Goal: Information Seeking & Learning: Learn about a topic

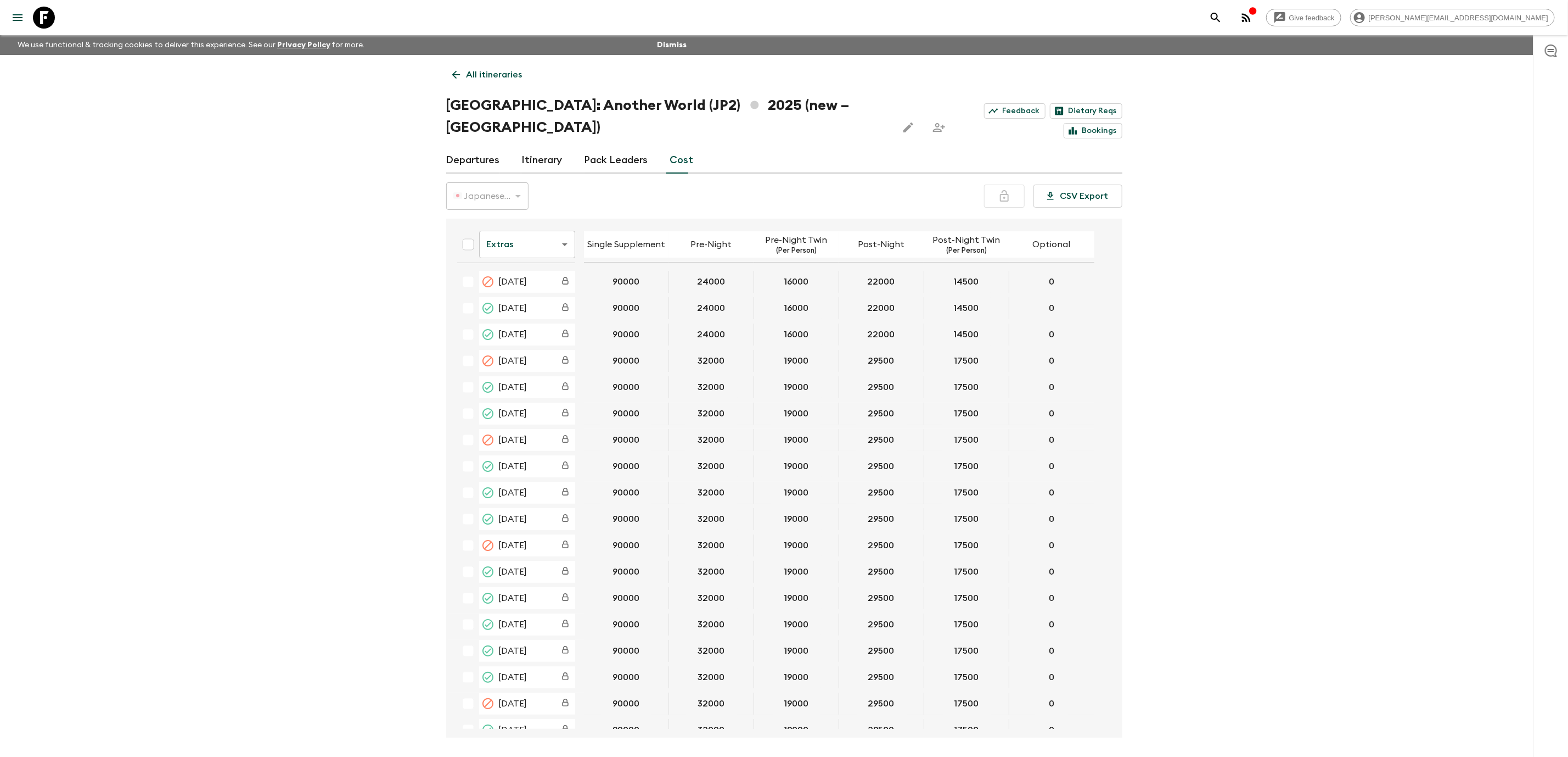
click at [51, 23] on icon at bounding box center [43, 17] width 22 height 22
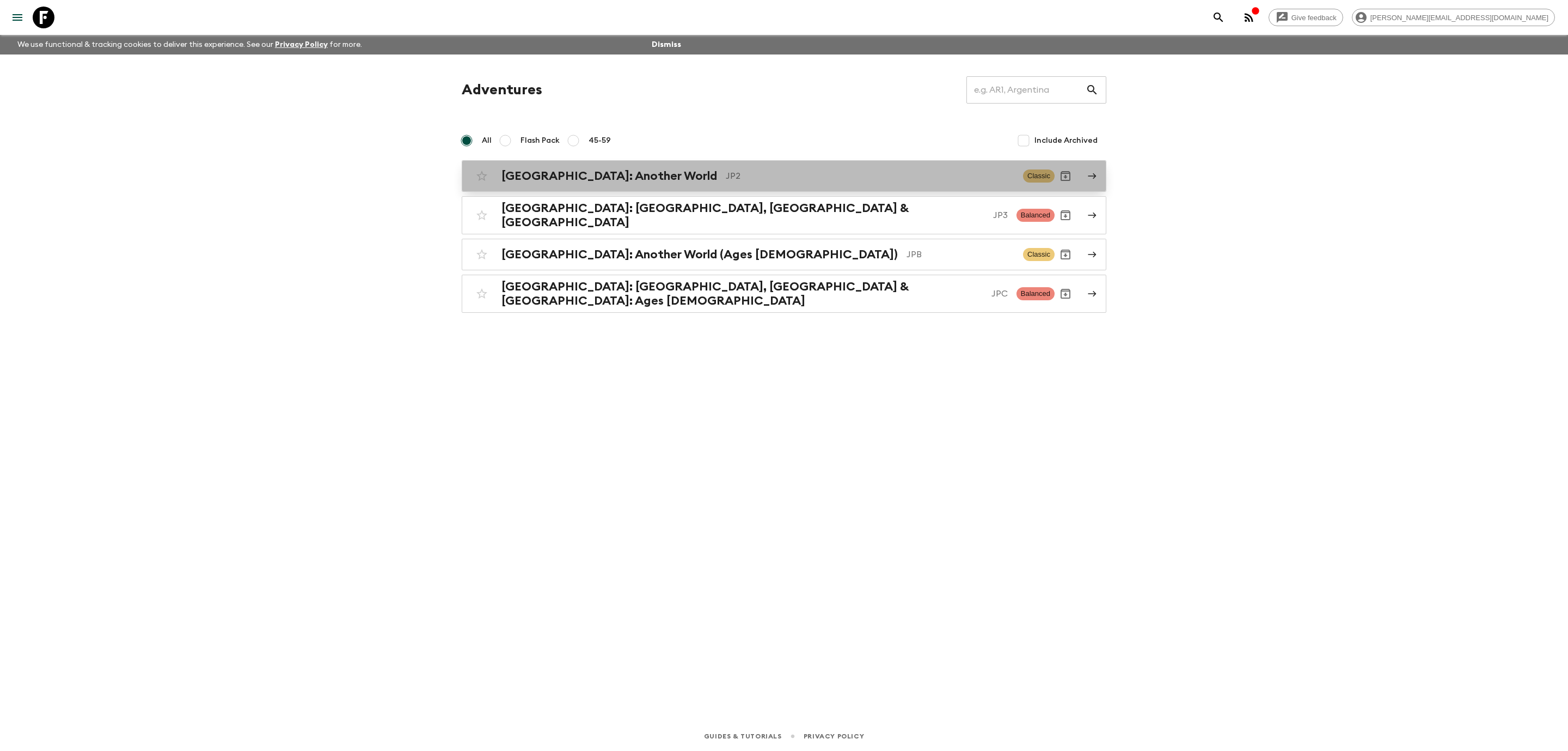
click at [646, 167] on div "[GEOGRAPHIC_DATA]: Another World JP2 Classic" at bounding box center [763, 176] width 584 height 22
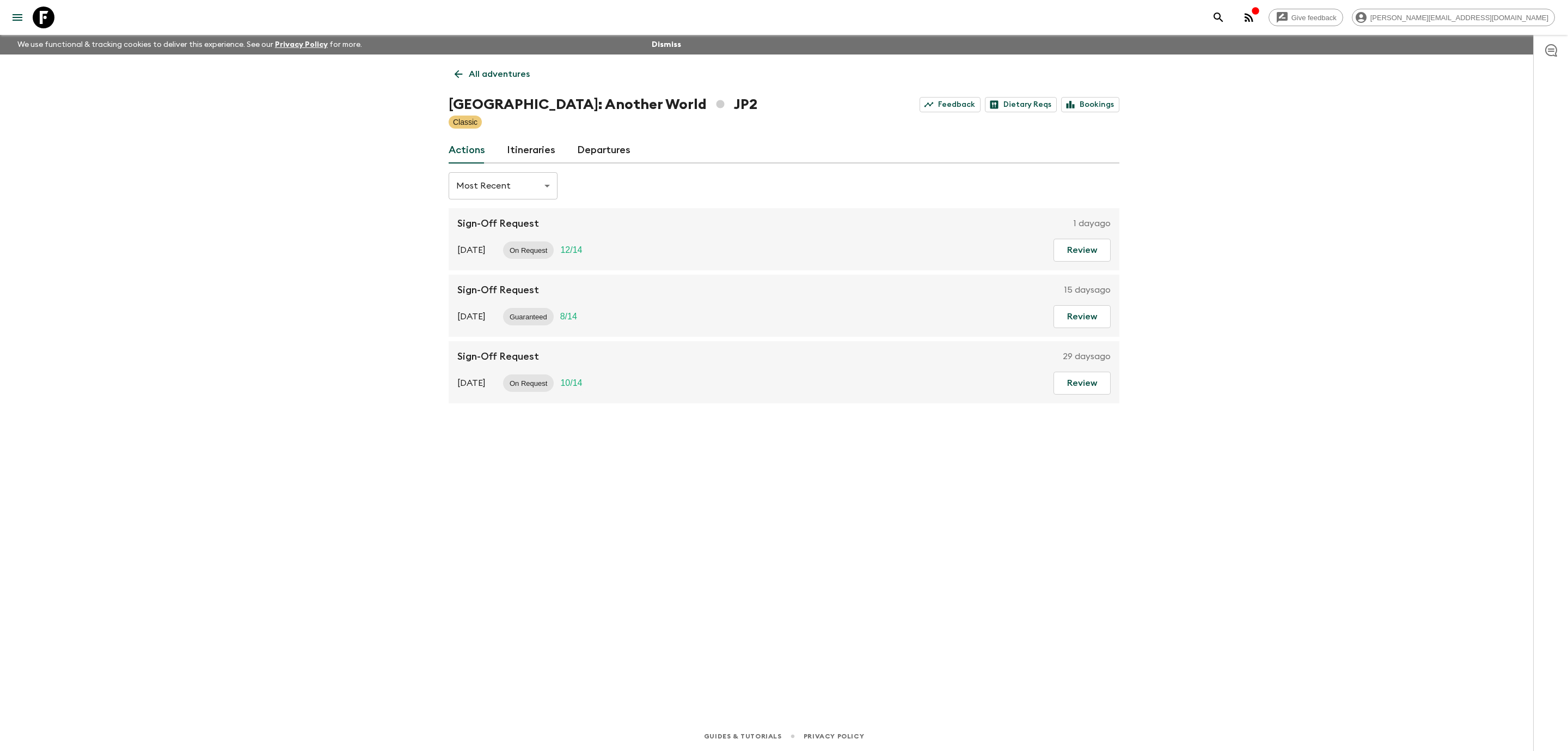
click at [539, 145] on link "Itineraries" at bounding box center [531, 150] width 49 height 26
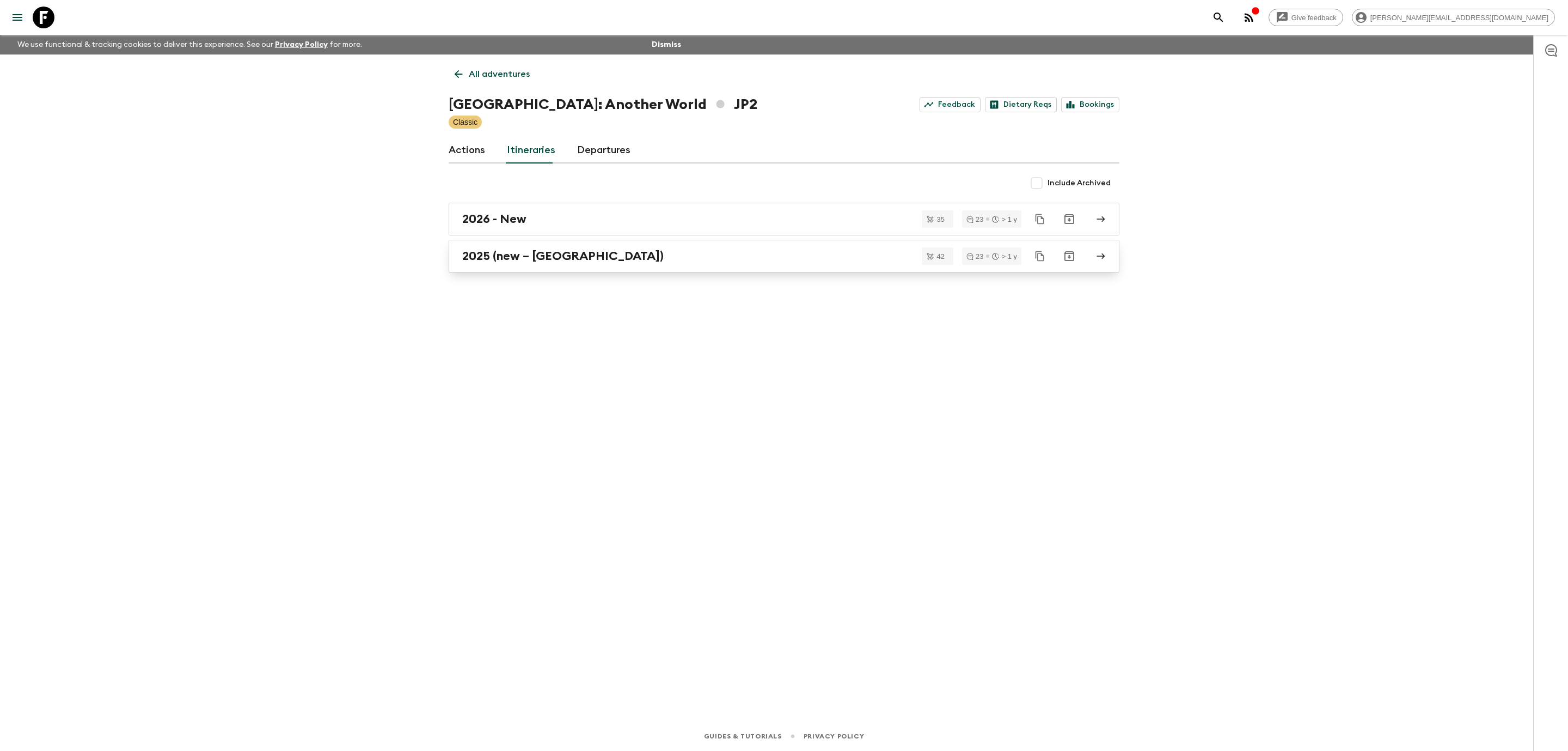
click at [616, 255] on div "2025 (new – [GEOGRAPHIC_DATA])" at bounding box center [774, 255] width 623 height 14
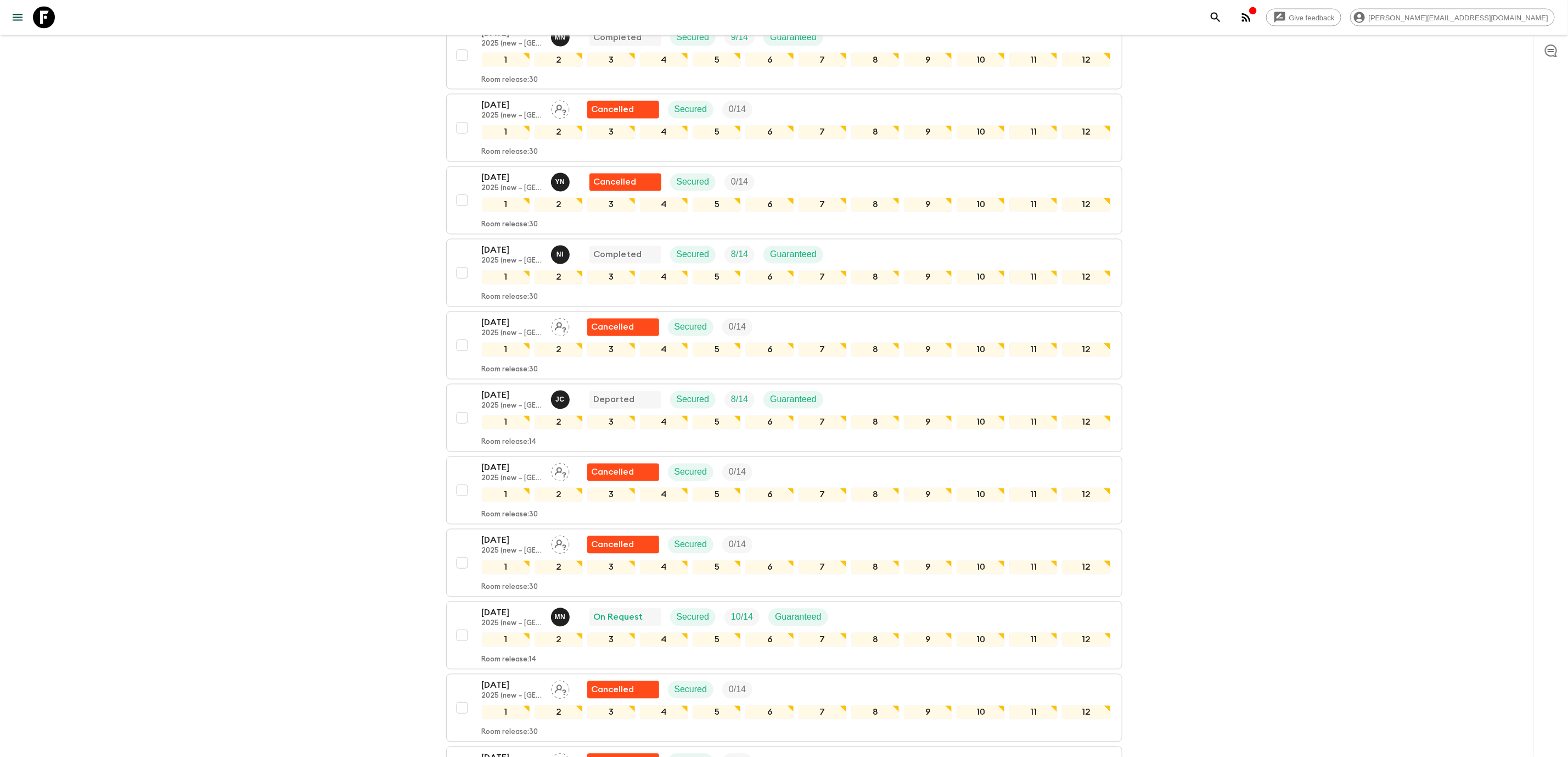
scroll to position [1572, 0]
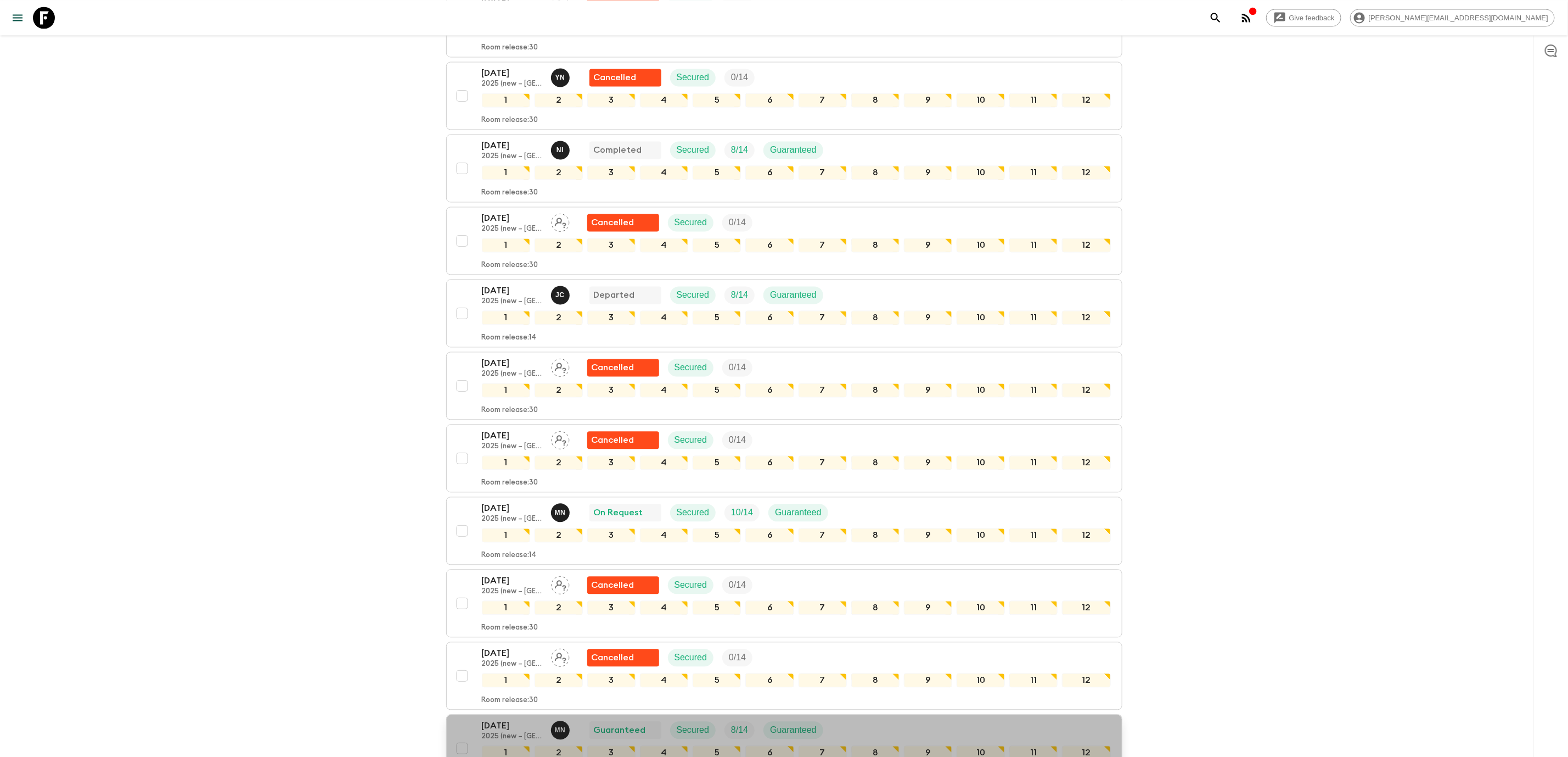
click at [845, 736] on div "[DATE] 2025 (new – [GEOGRAPHIC_DATA]) M N Guaranteed Secured 8 / 14 Guaranteed" at bounding box center [796, 730] width 629 height 22
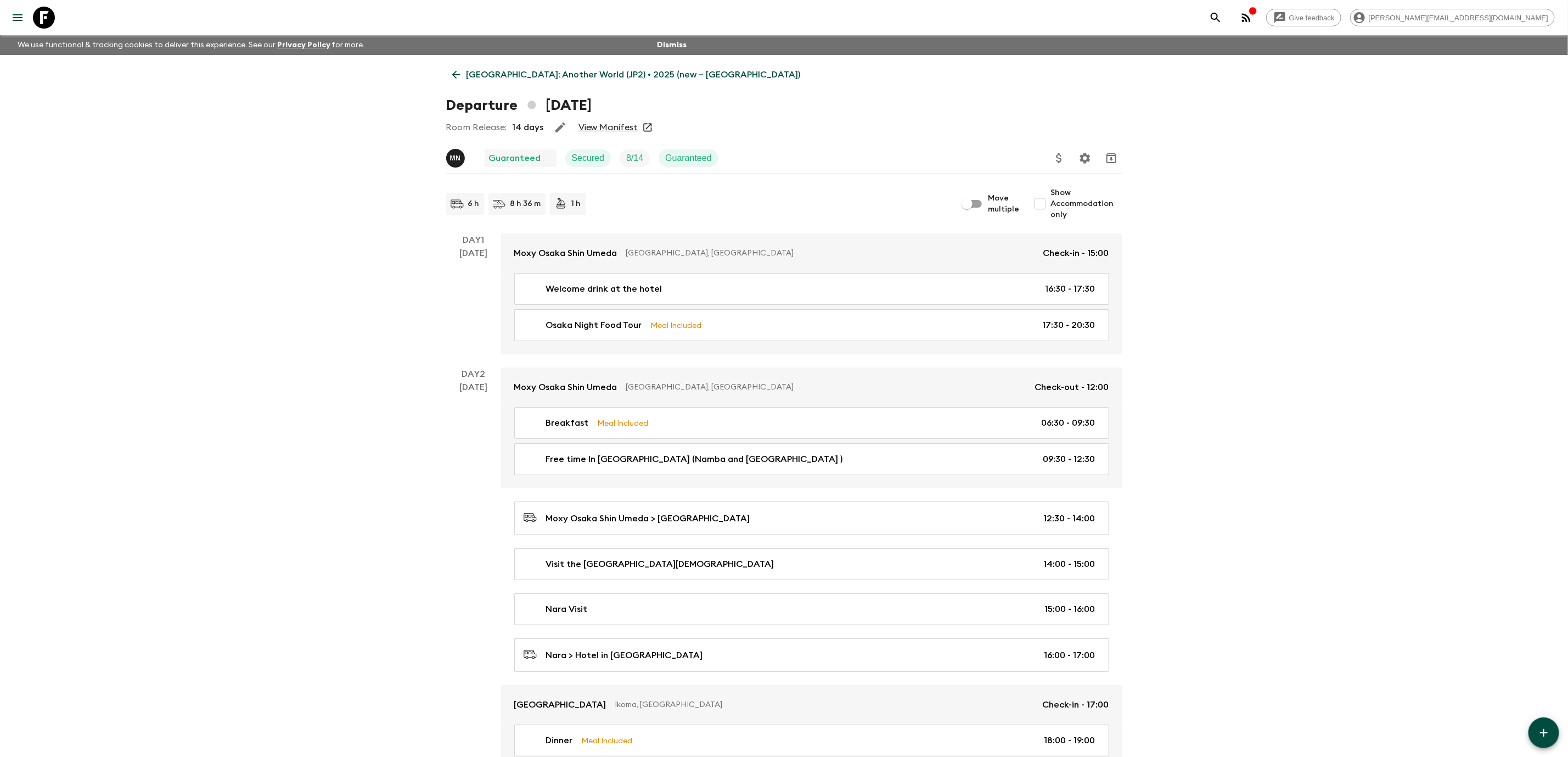
click at [1044, 206] on input "Show Accommodation only" at bounding box center [1040, 203] width 22 height 22
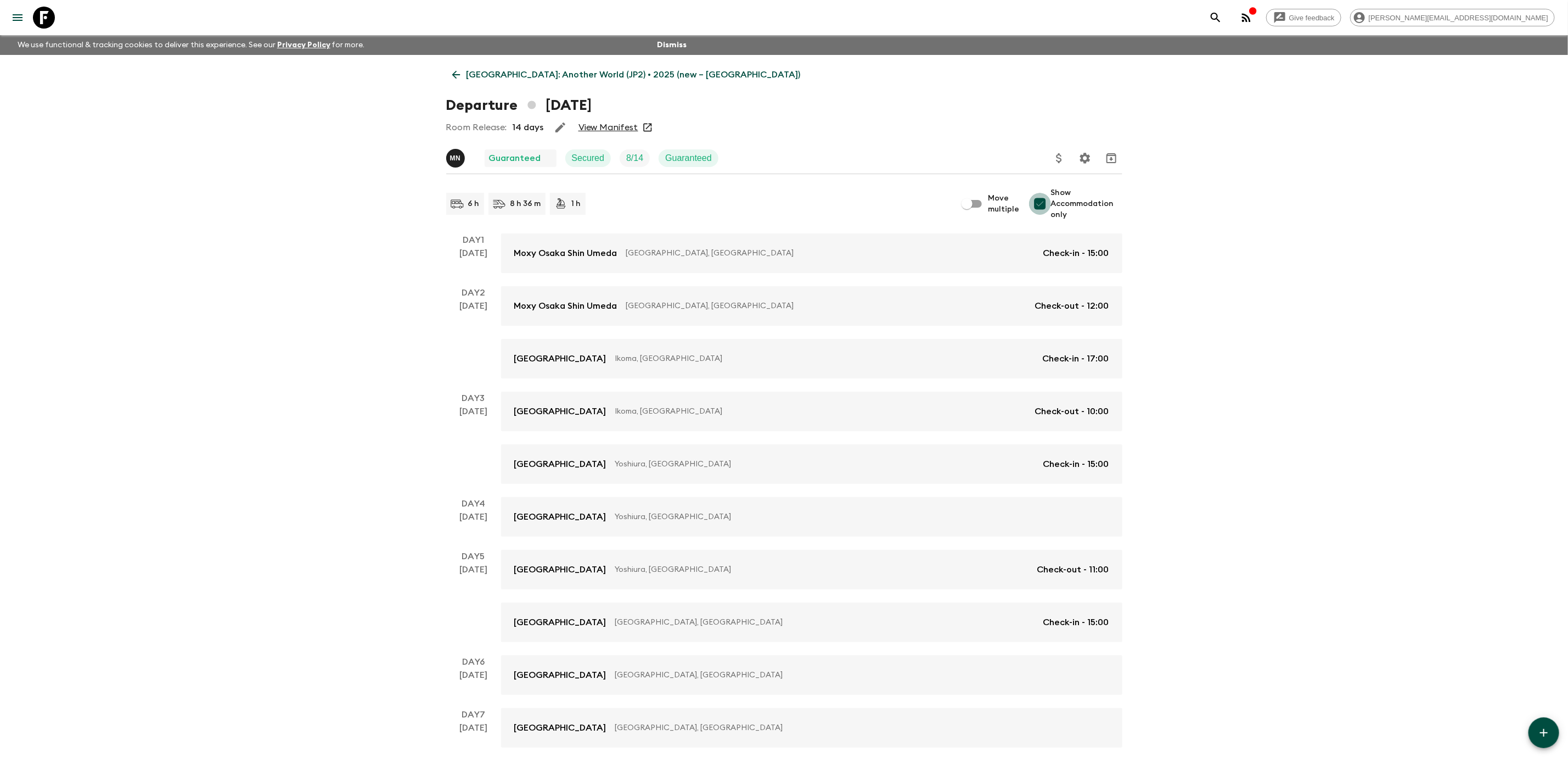
click at [1041, 207] on input "Show Accommodation only" at bounding box center [1040, 203] width 22 height 22
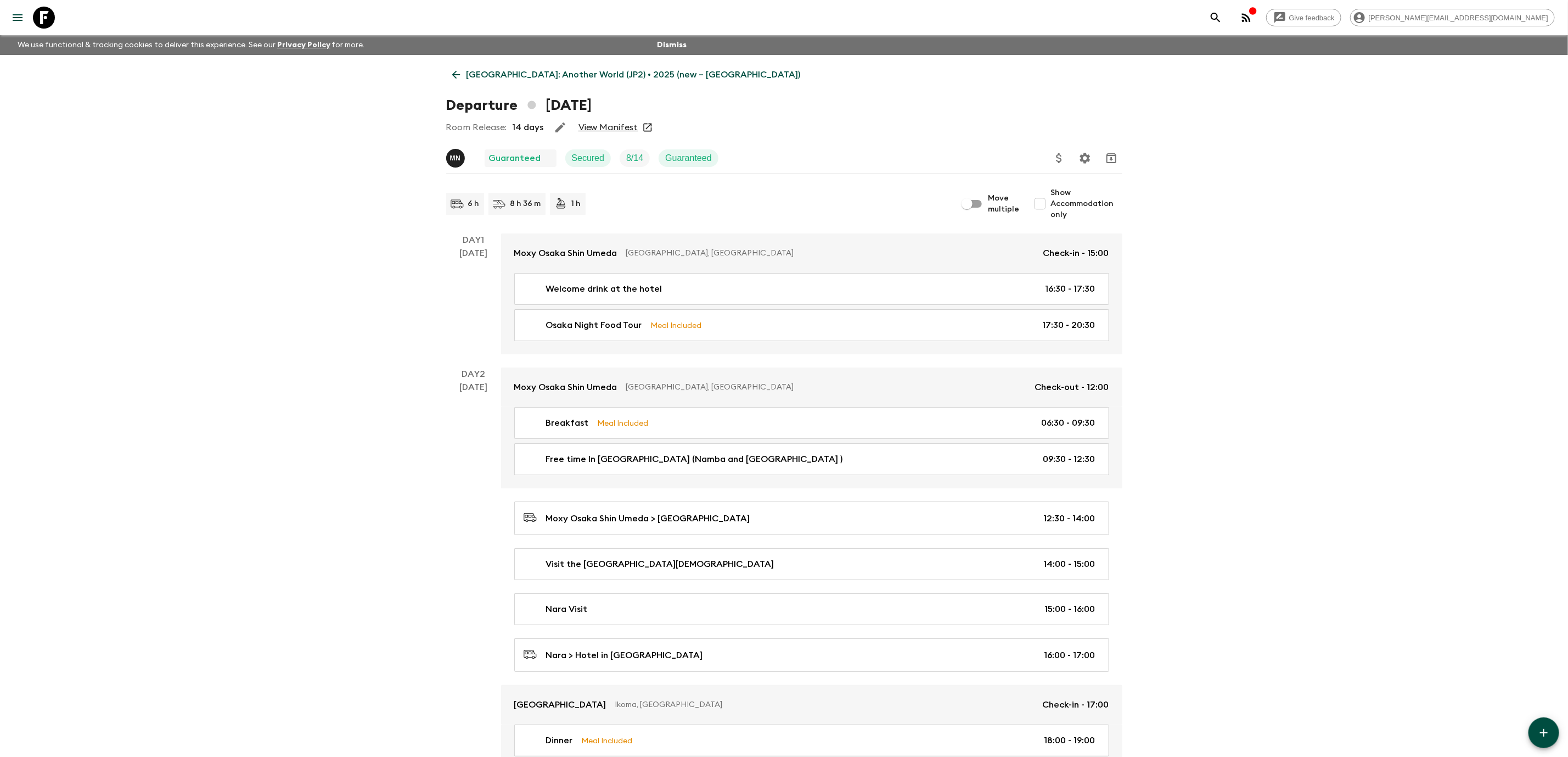
click at [1041, 207] on input "Show Accommodation only" at bounding box center [1040, 203] width 22 height 22
checkbox input "true"
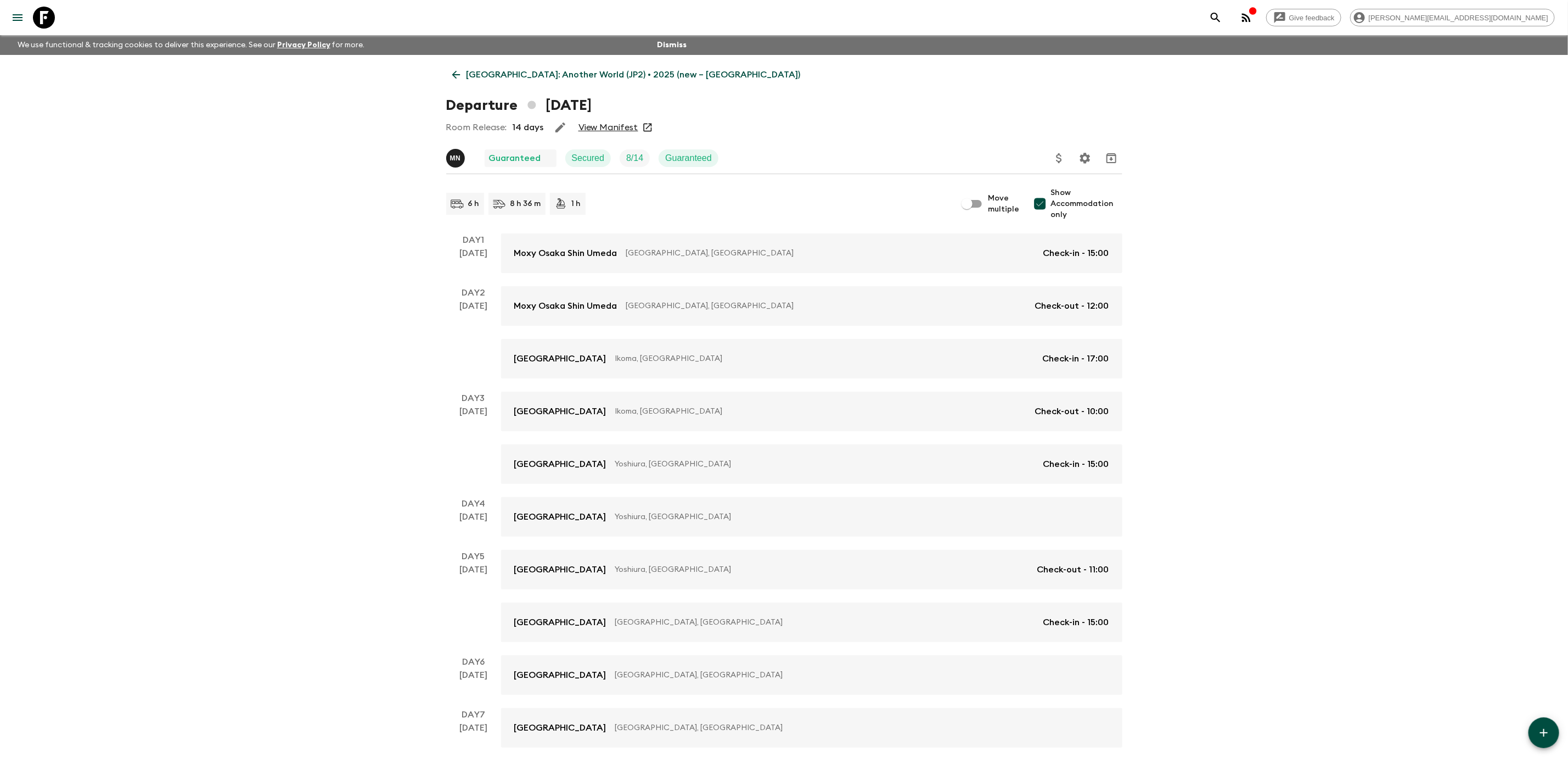
click at [45, 23] on icon at bounding box center [43, 17] width 22 height 22
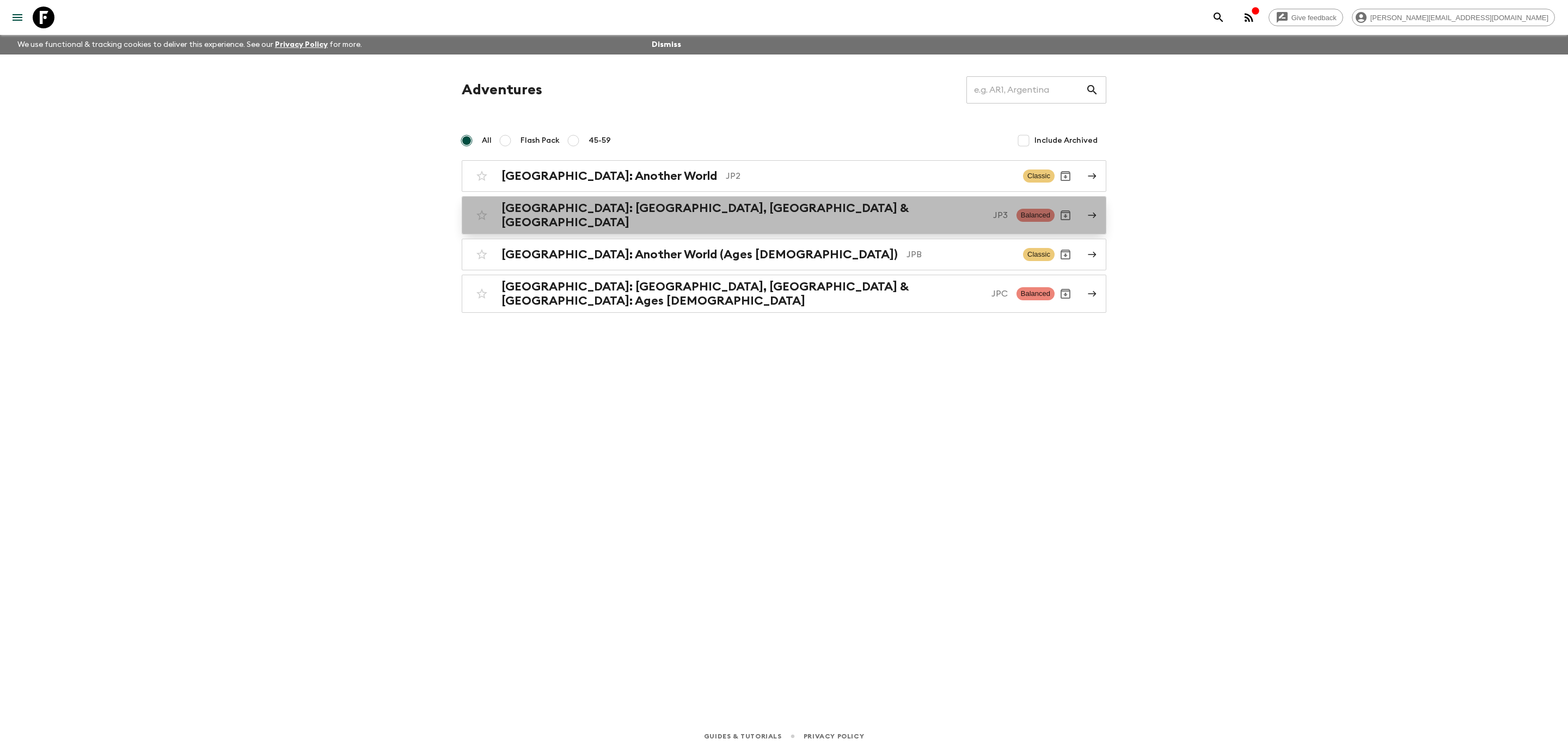
click at [993, 216] on p "JP3" at bounding box center [1000, 215] width 14 height 13
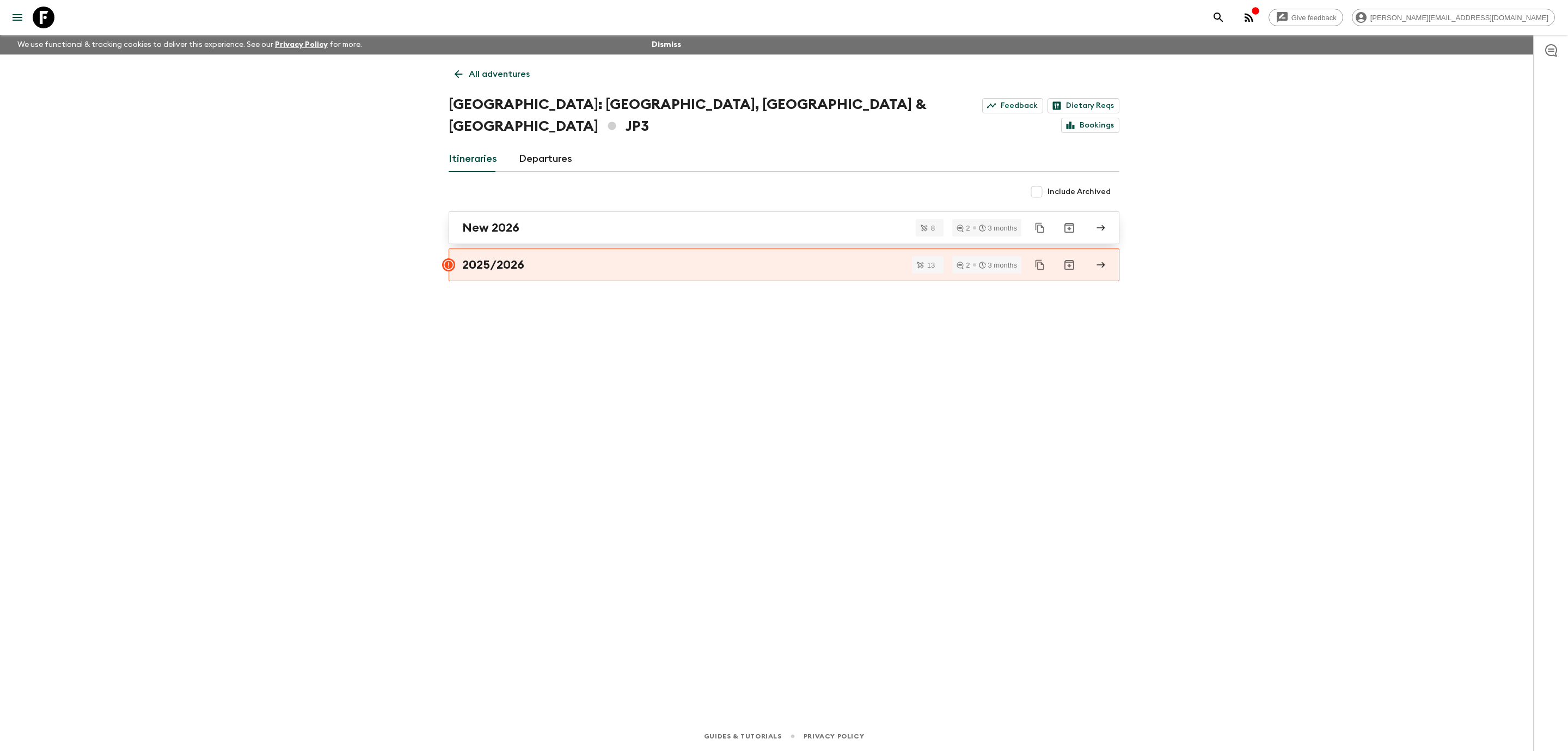
click at [708, 221] on div "New 2026" at bounding box center [774, 228] width 623 height 14
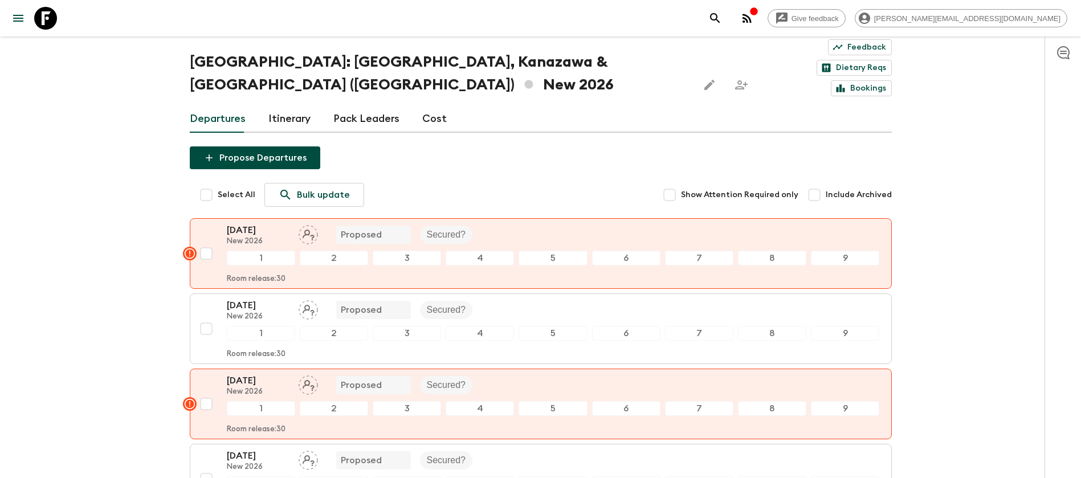
scroll to position [55, 0]
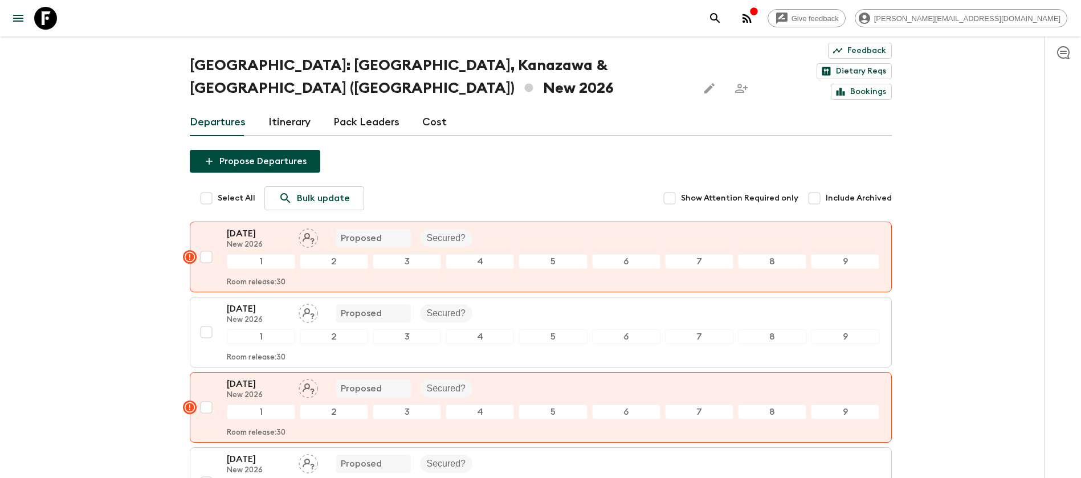
click at [283, 109] on link "Itinerary" at bounding box center [289, 122] width 42 height 27
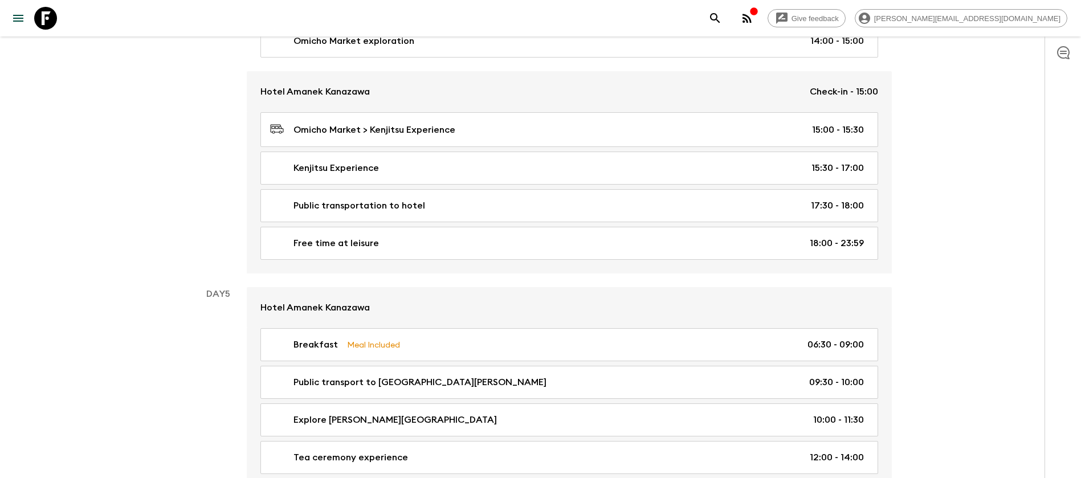
scroll to position [1377, 0]
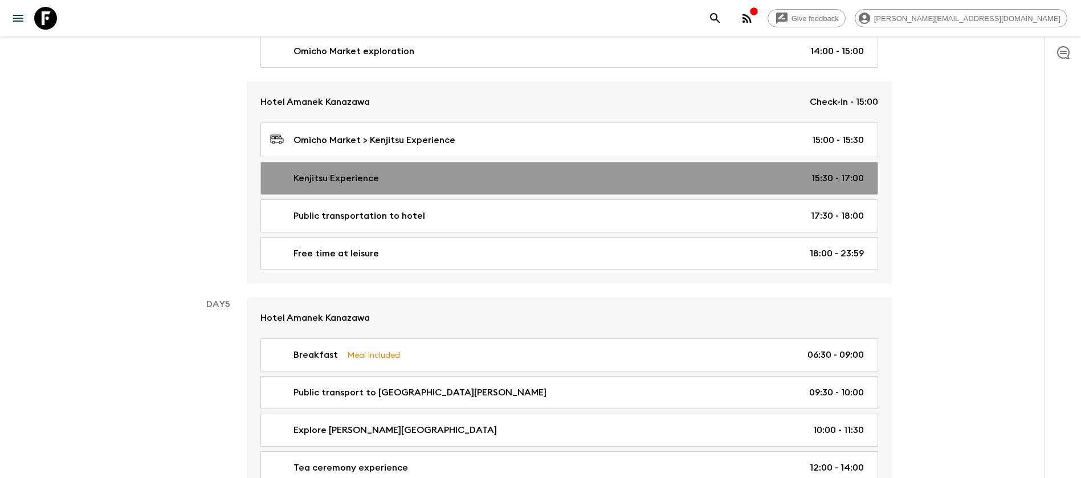
click at [842, 171] on p "15:30 - 17:00" at bounding box center [837, 178] width 52 height 14
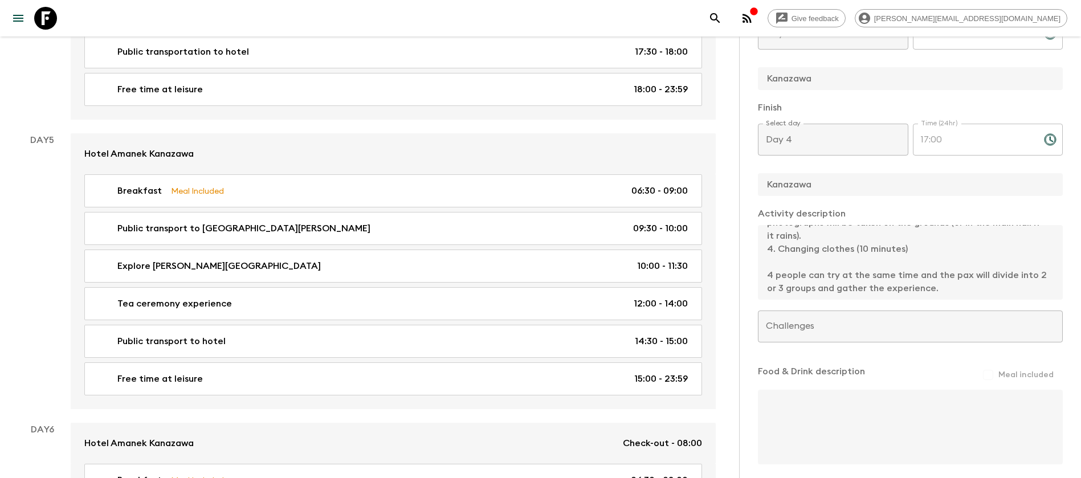
scroll to position [227, 0]
click at [738, 313] on div "Give feedback [PERSON_NAME][EMAIL_ADDRESS][DOMAIN_NAME] We use functional & tra…" at bounding box center [540, 107] width 1081 height 3297
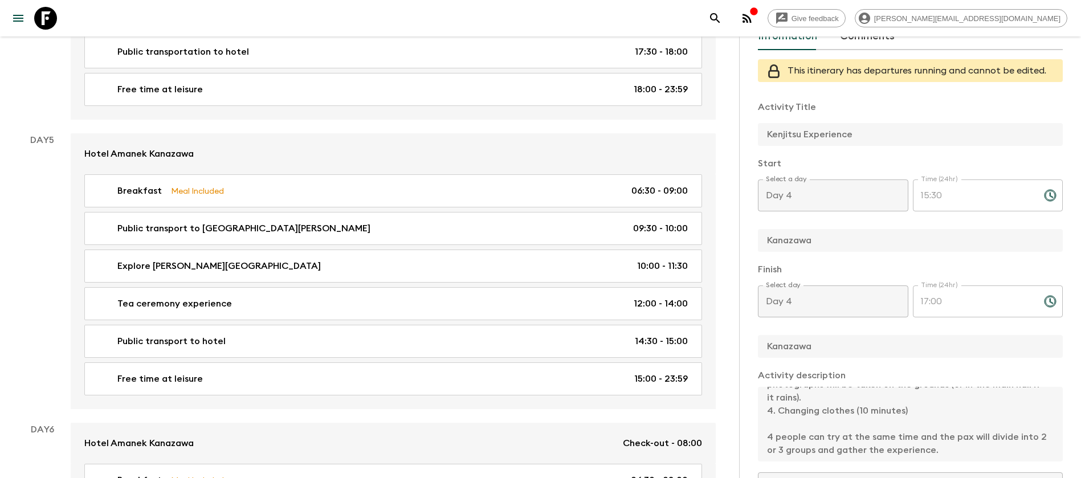
scroll to position [0, 0]
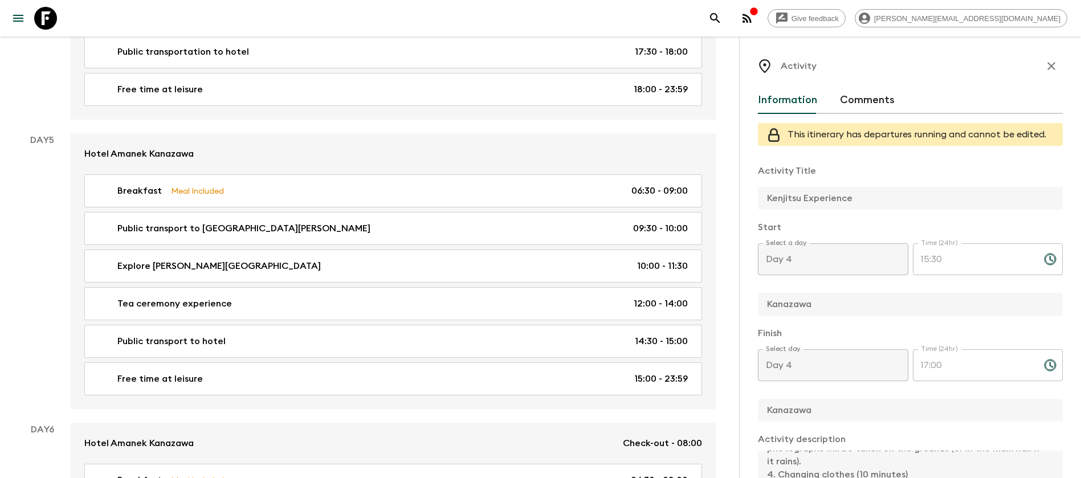
click at [1044, 65] on icon "button" at bounding box center [1051, 66] width 14 height 14
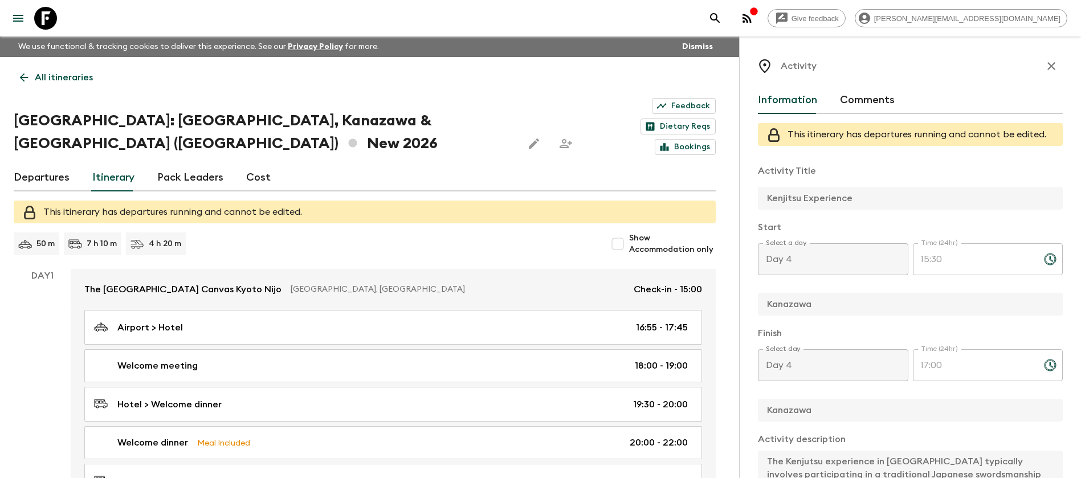
scroll to position [1541, 0]
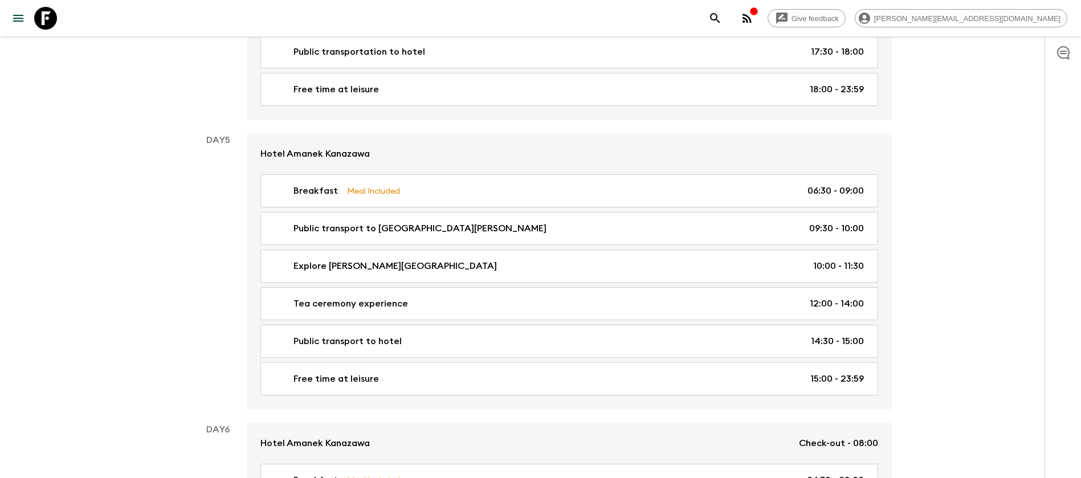
scroll to position [1377, 0]
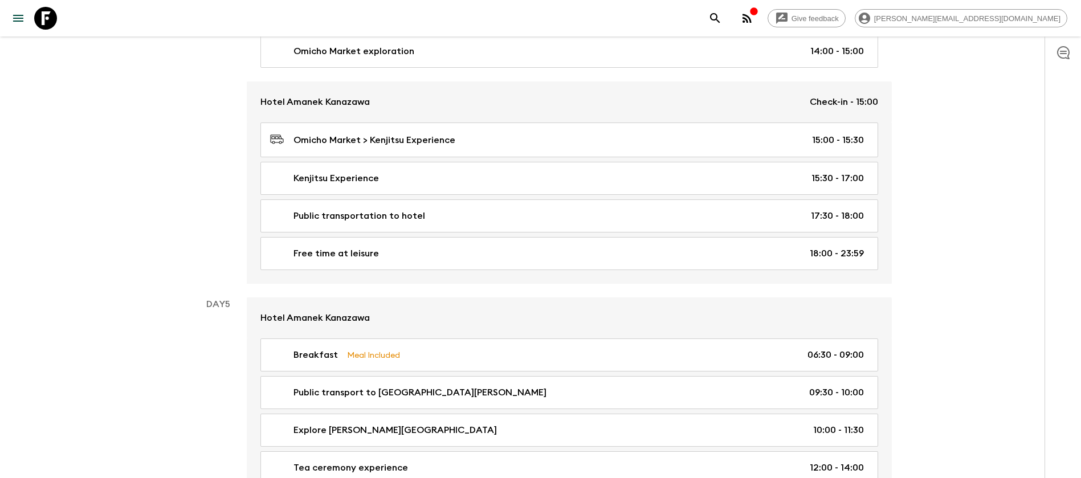
click at [52, 22] on icon at bounding box center [45, 18] width 23 height 23
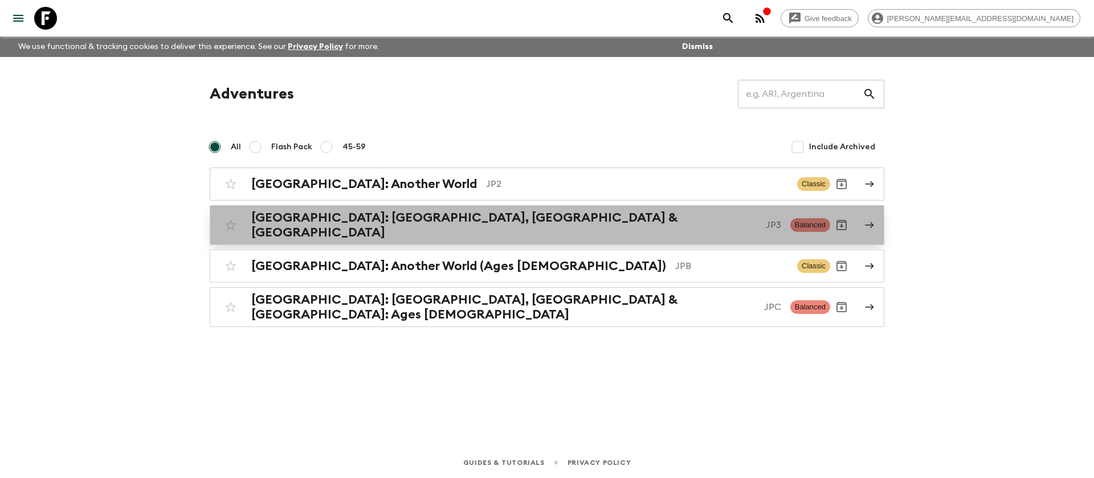
click at [387, 224] on h2 "[GEOGRAPHIC_DATA]: [GEOGRAPHIC_DATA], [GEOGRAPHIC_DATA] & [GEOGRAPHIC_DATA]" at bounding box center [503, 225] width 505 height 30
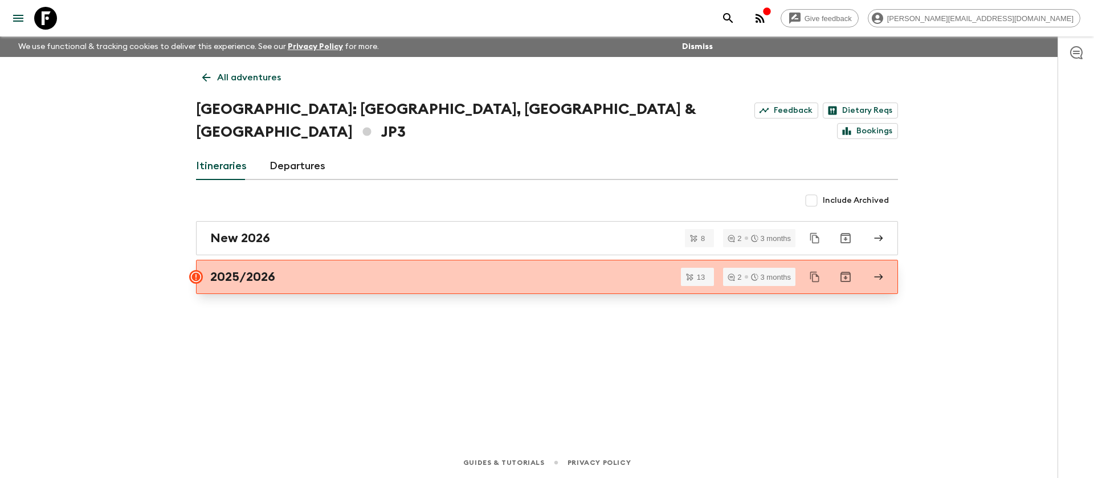
click at [404, 269] on div "2025/2026" at bounding box center [536, 276] width 652 height 15
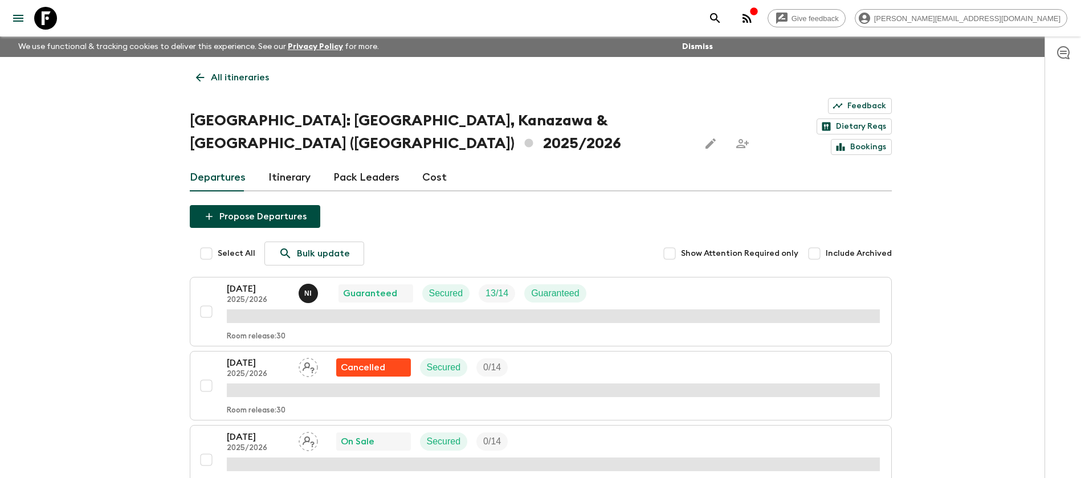
click at [310, 164] on div "Departures Itinerary Pack Leaders Cost" at bounding box center [541, 177] width 702 height 27
click at [297, 164] on link "Itinerary" at bounding box center [289, 177] width 42 height 27
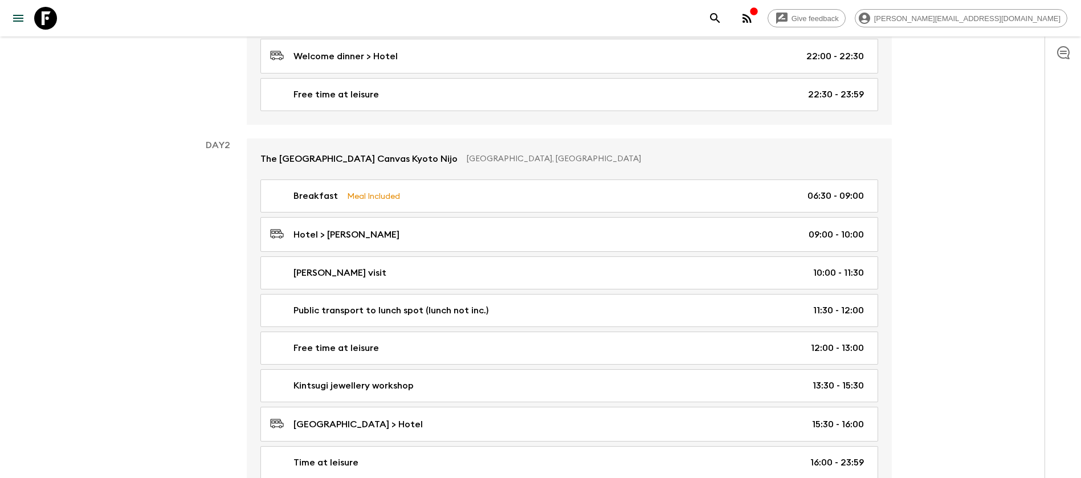
scroll to position [437, 0]
